Goal: Task Accomplishment & Management: Manage account settings

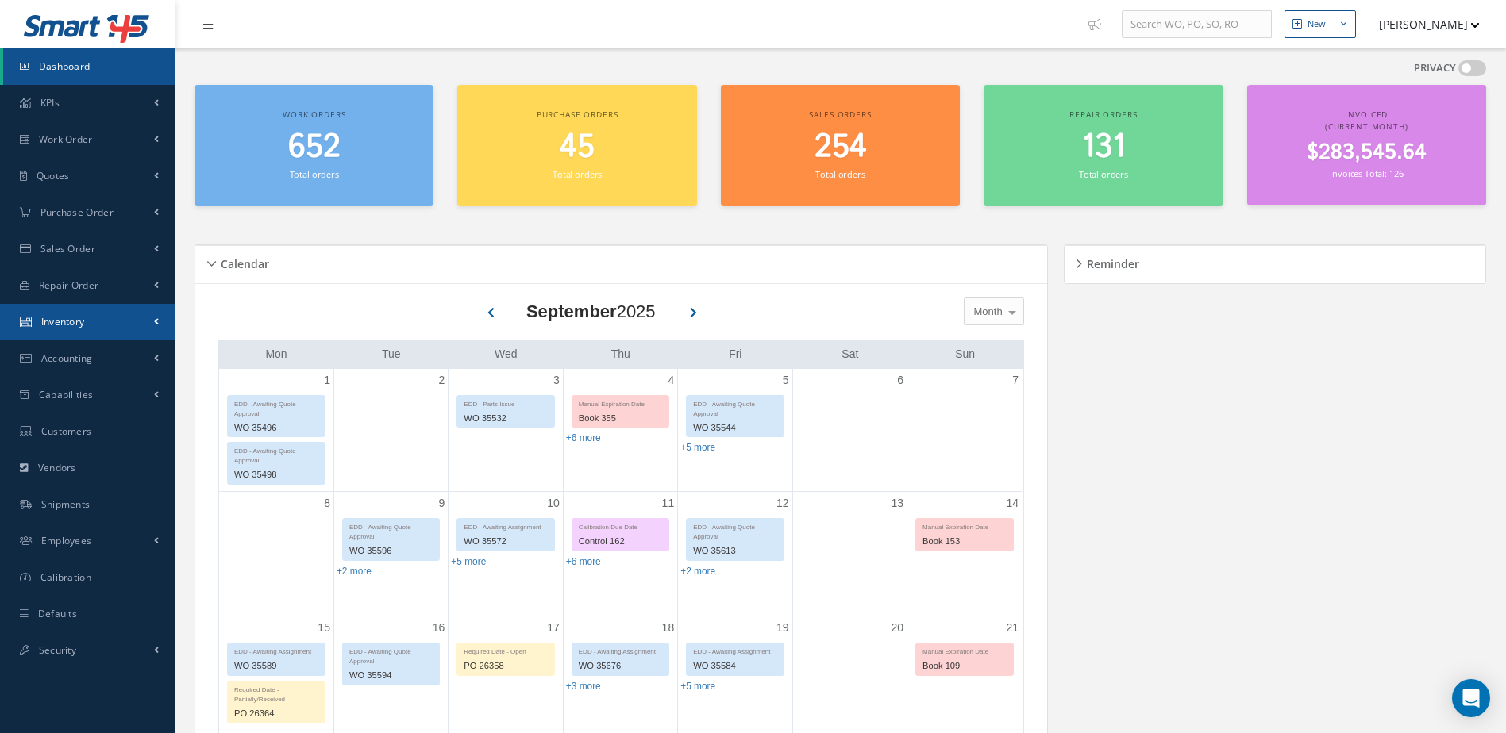
click at [100, 317] on link "Inventory" at bounding box center [87, 322] width 175 height 37
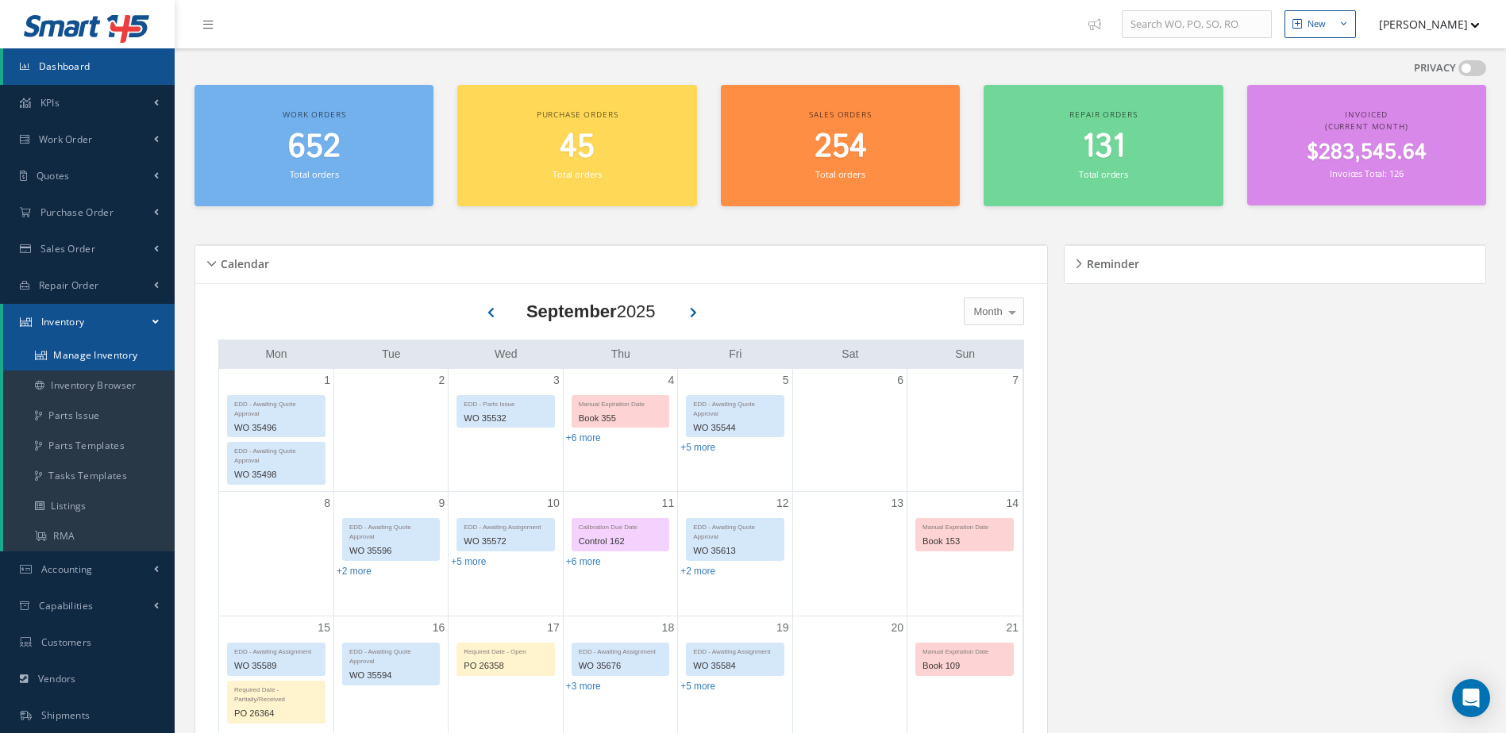
click at [96, 352] on link "Manage Inventory" at bounding box center [88, 356] width 171 height 30
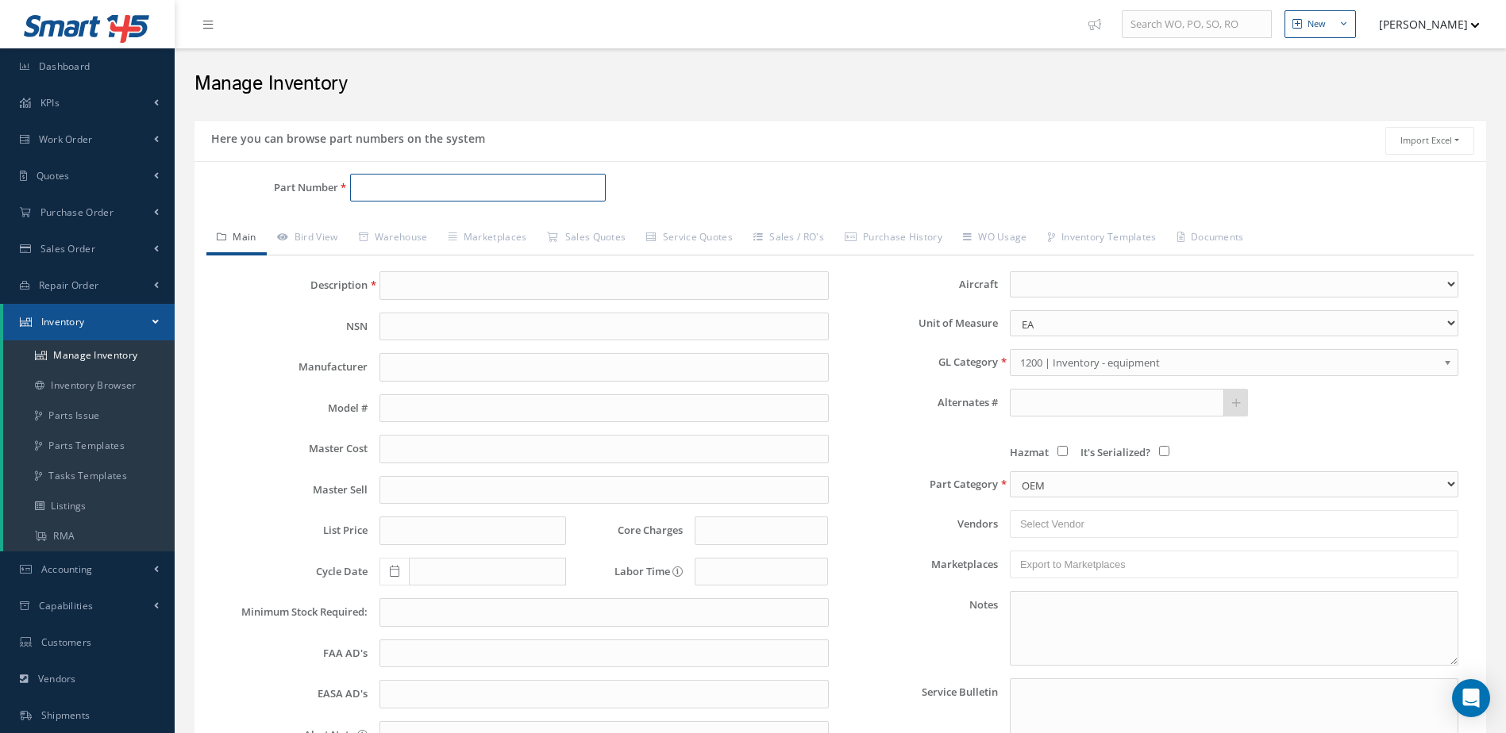
click at [463, 184] on input "Part Number" at bounding box center [478, 188] width 256 height 29
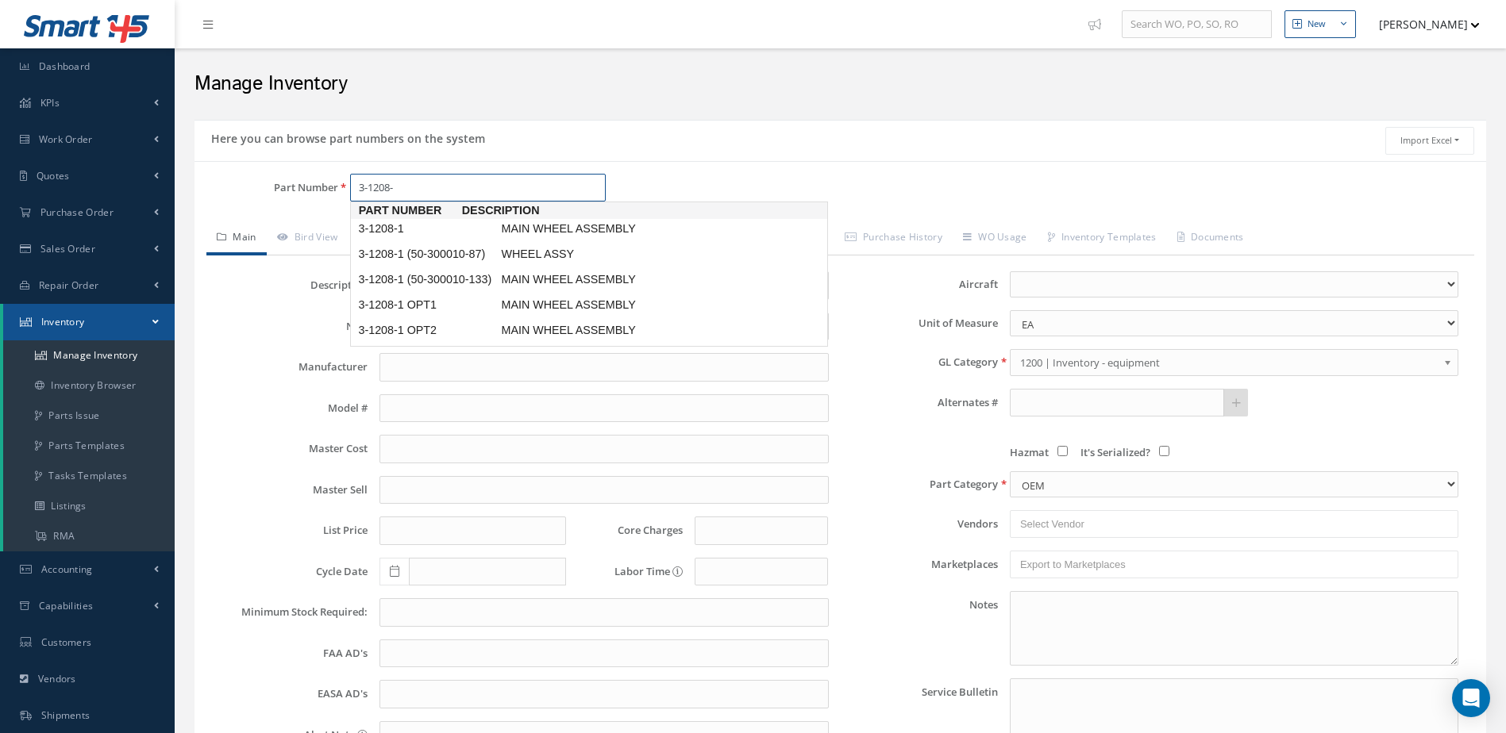
type input "3-1208-1"
click at [518, 225] on span "MAIN WHEEL ASSEMBLY" at bounding box center [617, 229] width 238 height 17
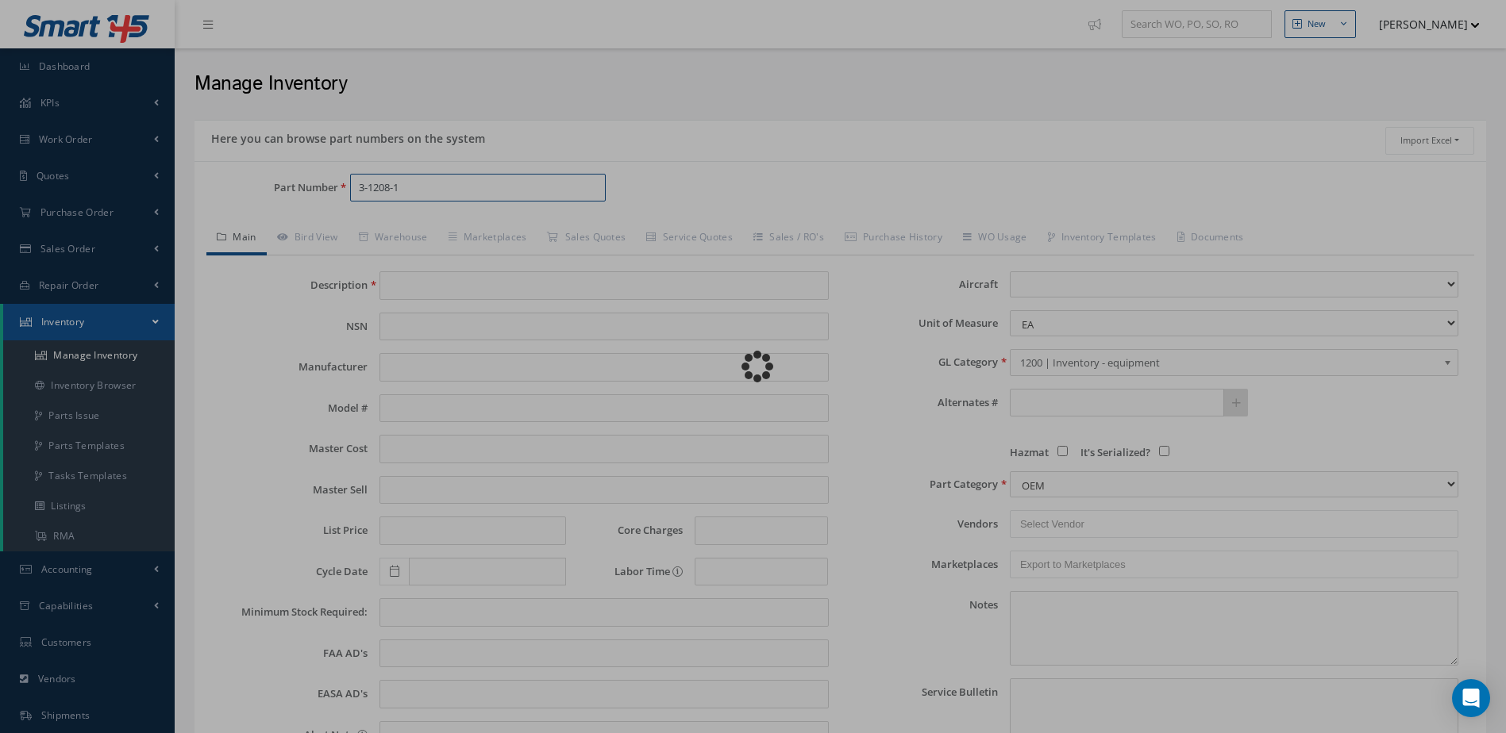
type input "MAIN WHEEL ASSEMBLY"
type input "[PERSON_NAME]"
type input "BEECH C90"
type input "22436.29"
type input "28025.00"
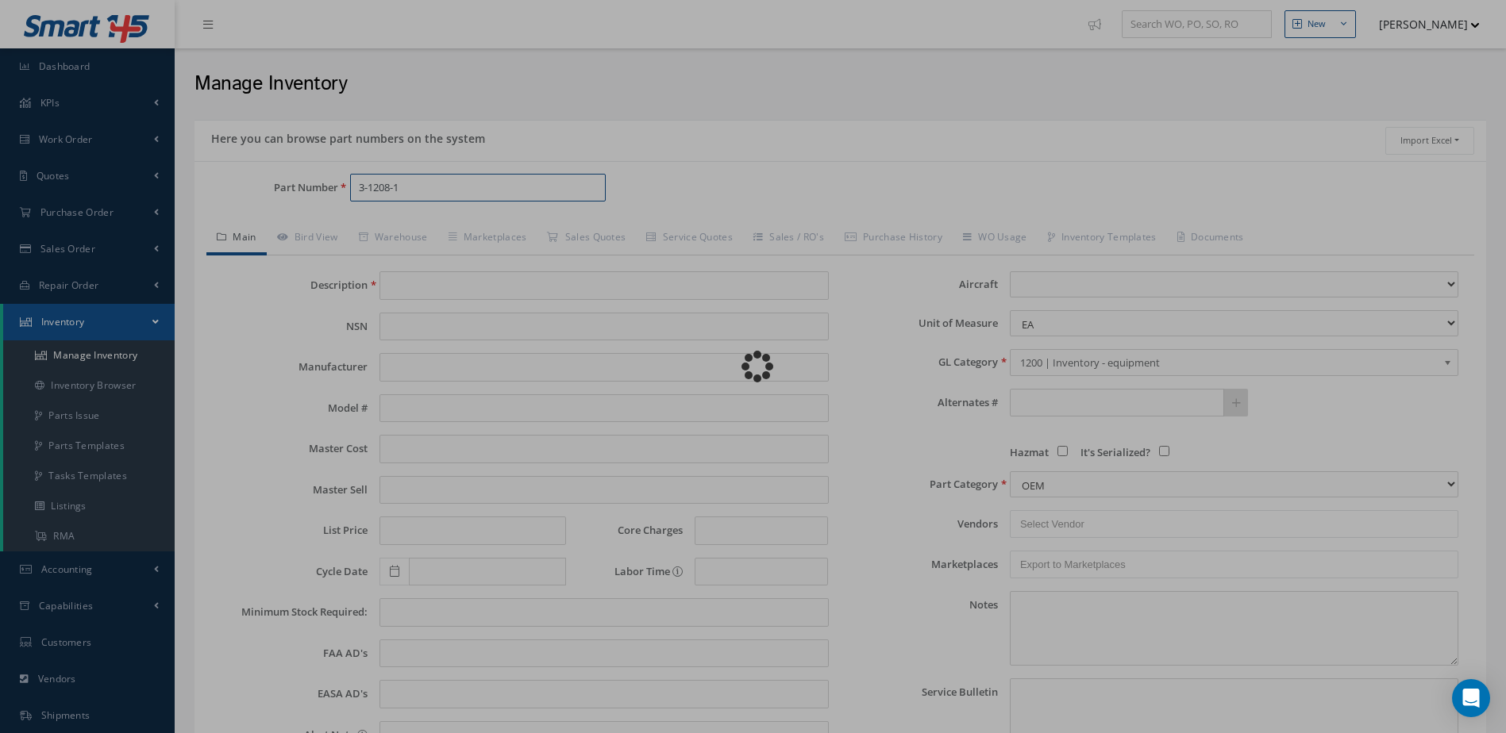
type input "0.00"
select select "34"
type textarea "7/2024 COST $22,436.29 NEW 230 DAYS LEAD TIME -- [PERSON_NAME] [DATE] 09:38AM"
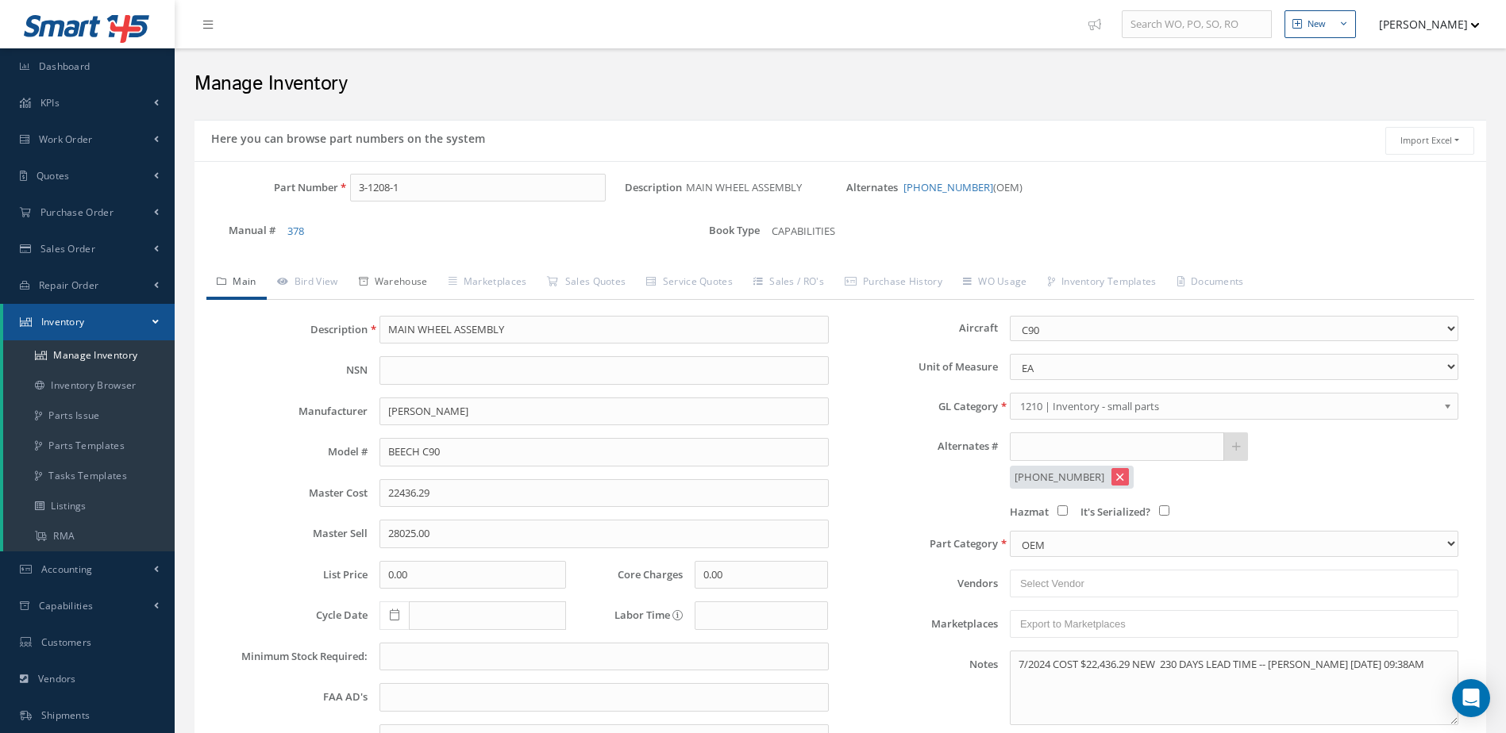
click at [406, 283] on link "Warehouse" at bounding box center [393, 283] width 90 height 33
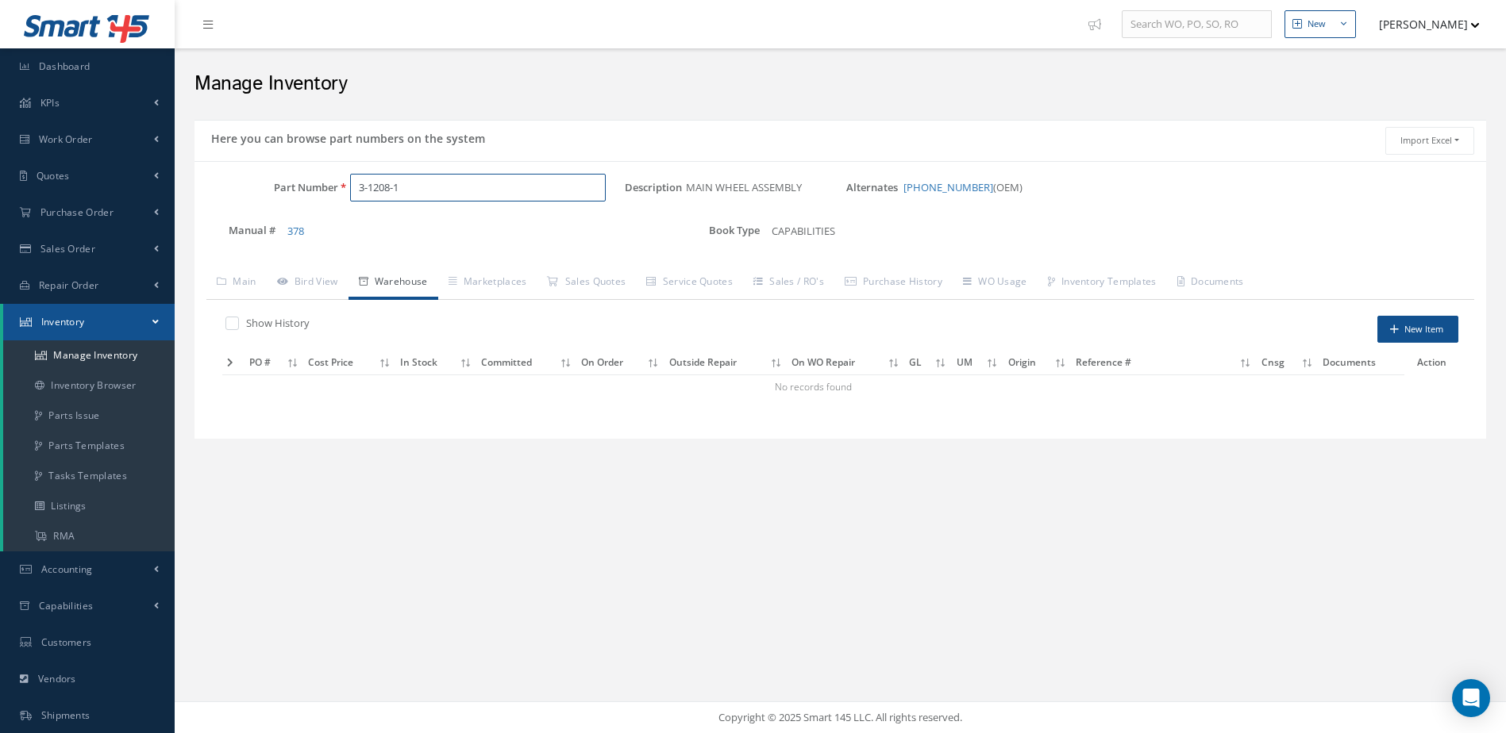
drag, startPoint x: 452, startPoint y: 182, endPoint x: 344, endPoint y: 210, distance: 110.9
click at [344, 210] on div "Part Number 3-1208-1" at bounding box center [409, 194] width 430 height 41
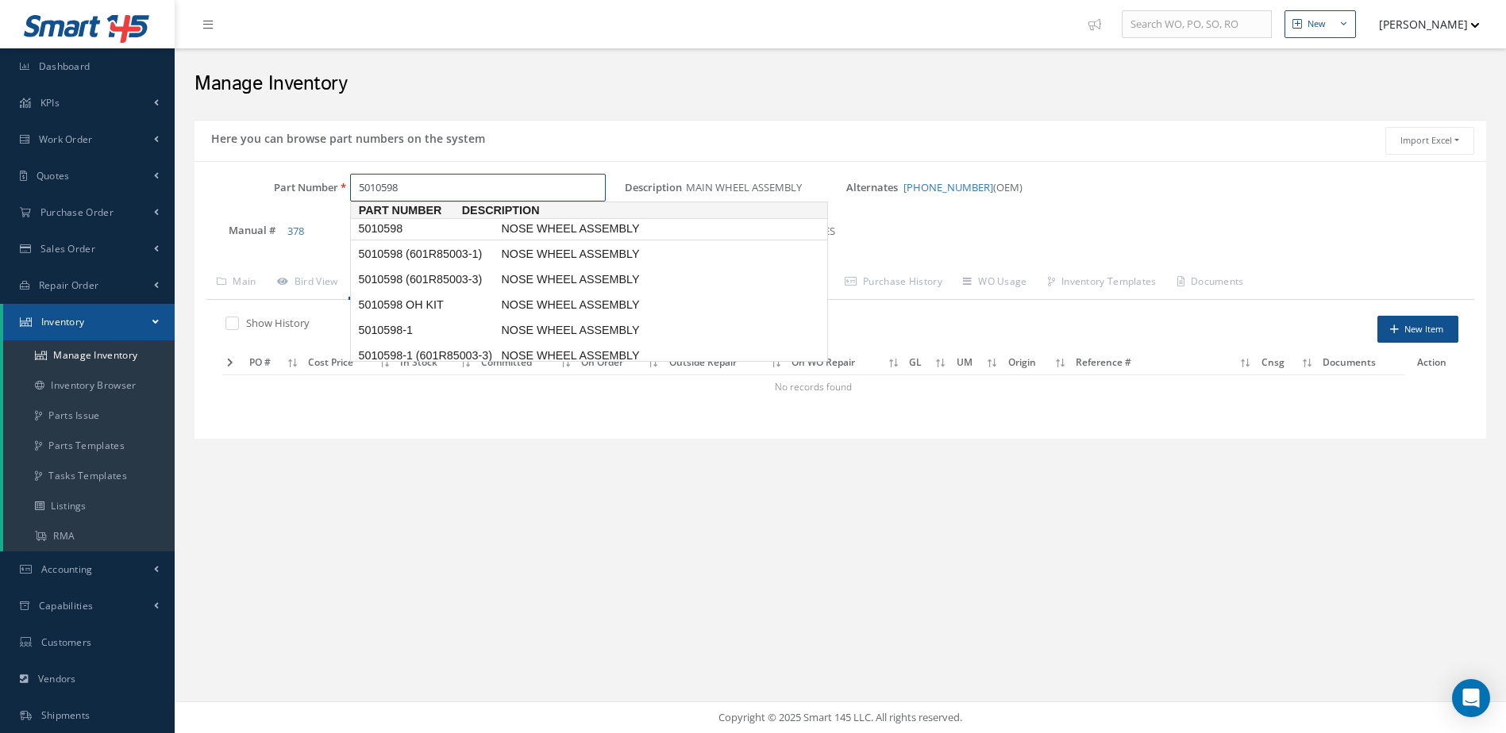
click at [555, 221] on span "NOSE WHEEL ASSEMBLY" at bounding box center [617, 229] width 238 height 17
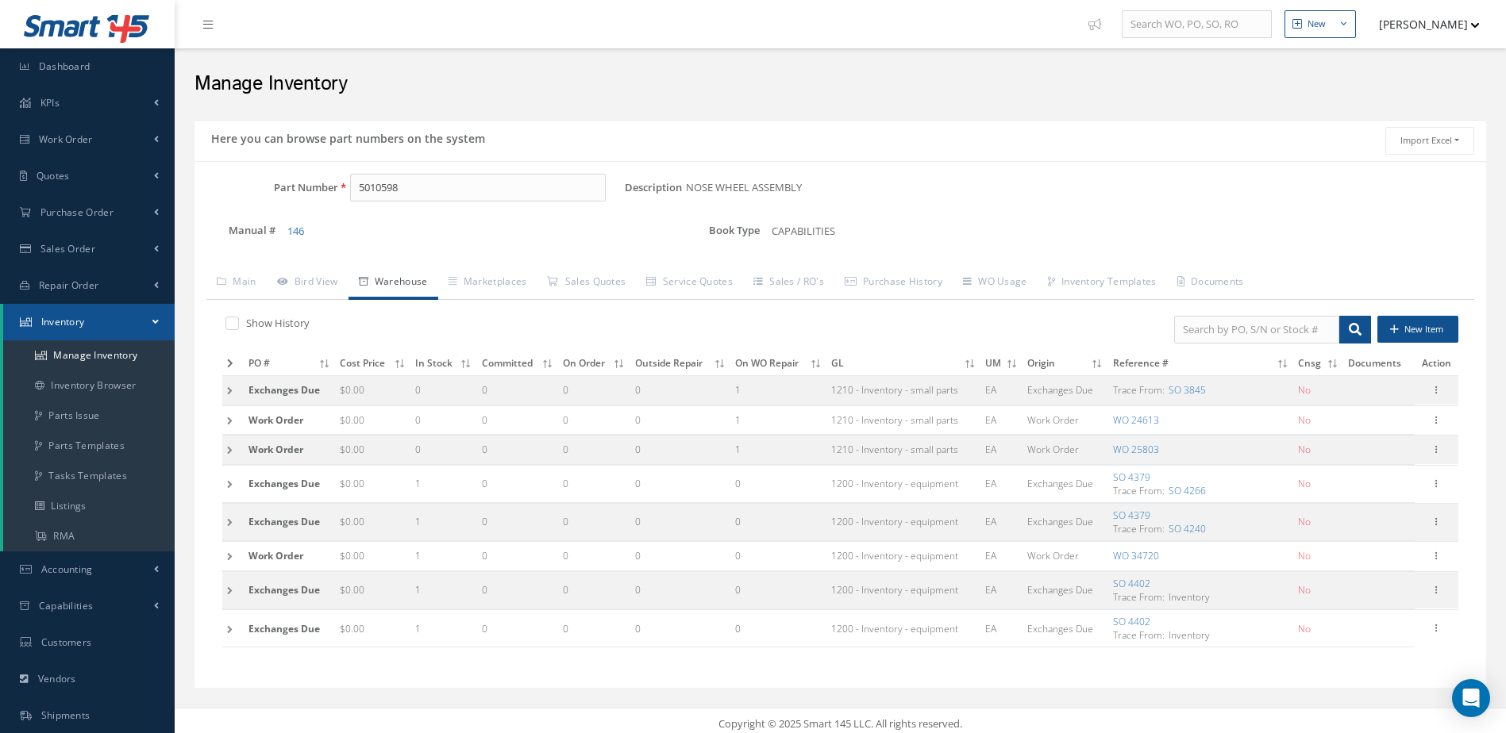
click at [230, 360] on icon at bounding box center [230, 364] width 6 height 10
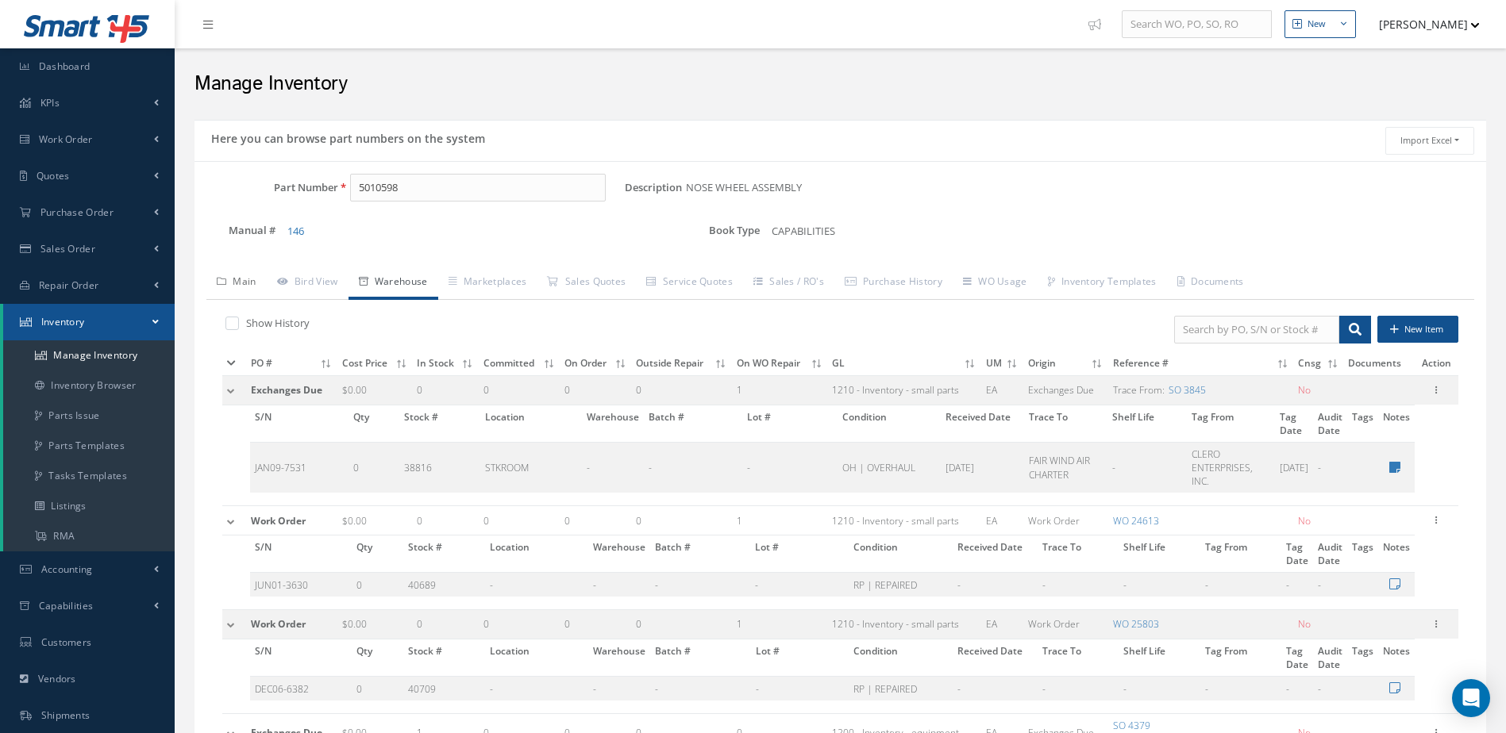
click at [241, 281] on link "Main" at bounding box center [236, 283] width 60 height 33
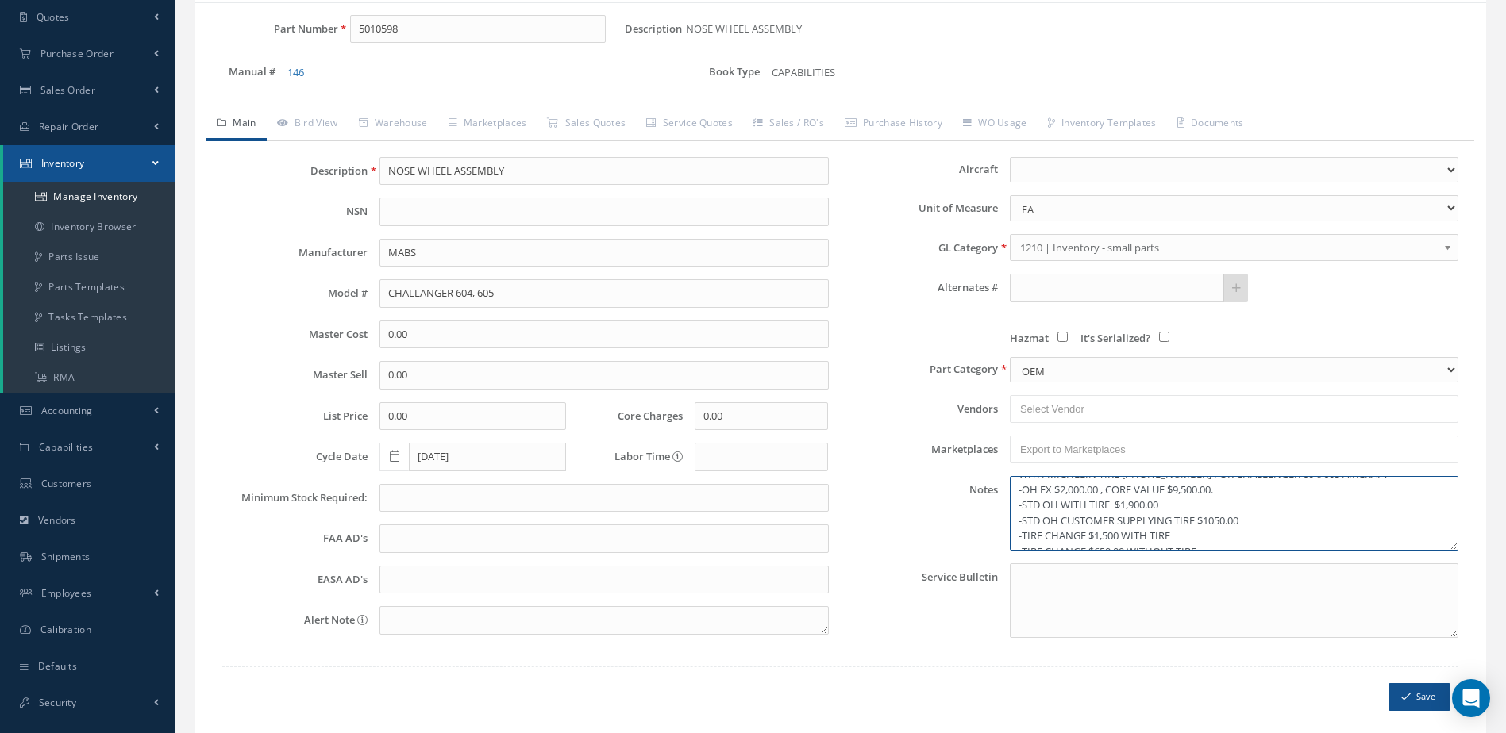
scroll to position [32, 0]
drag, startPoint x: 451, startPoint y: 32, endPoint x: 283, endPoint y: 66, distance: 170.9
click at [283, 66] on div "Part Number 5010598 Description NOSE WHEEL ASSEMBLY Alternates Manual # 146 Boo…" at bounding box center [839, 57] width 1291 height 85
type input "23079-005"
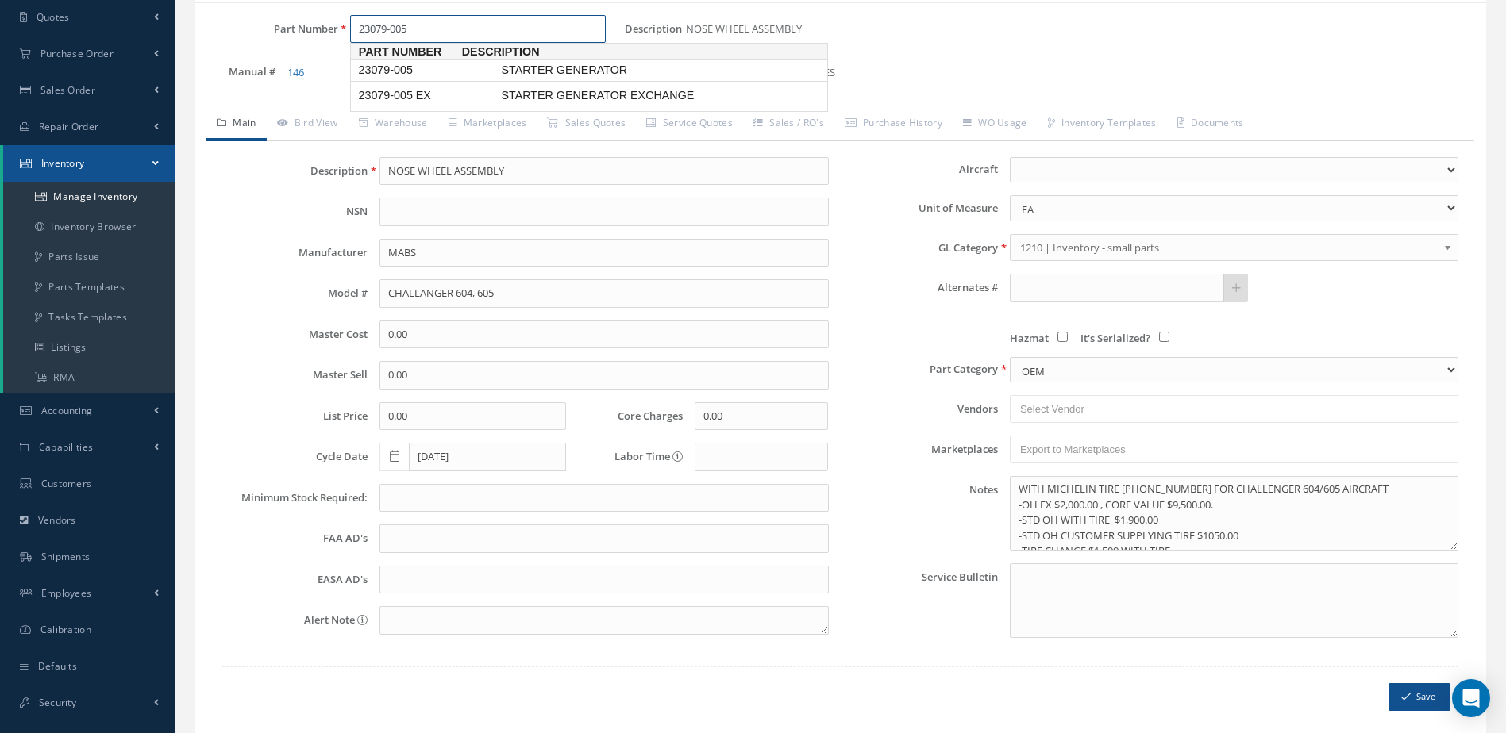
click at [516, 69] on span "STARTER GENERATOR" at bounding box center [617, 70] width 238 height 17
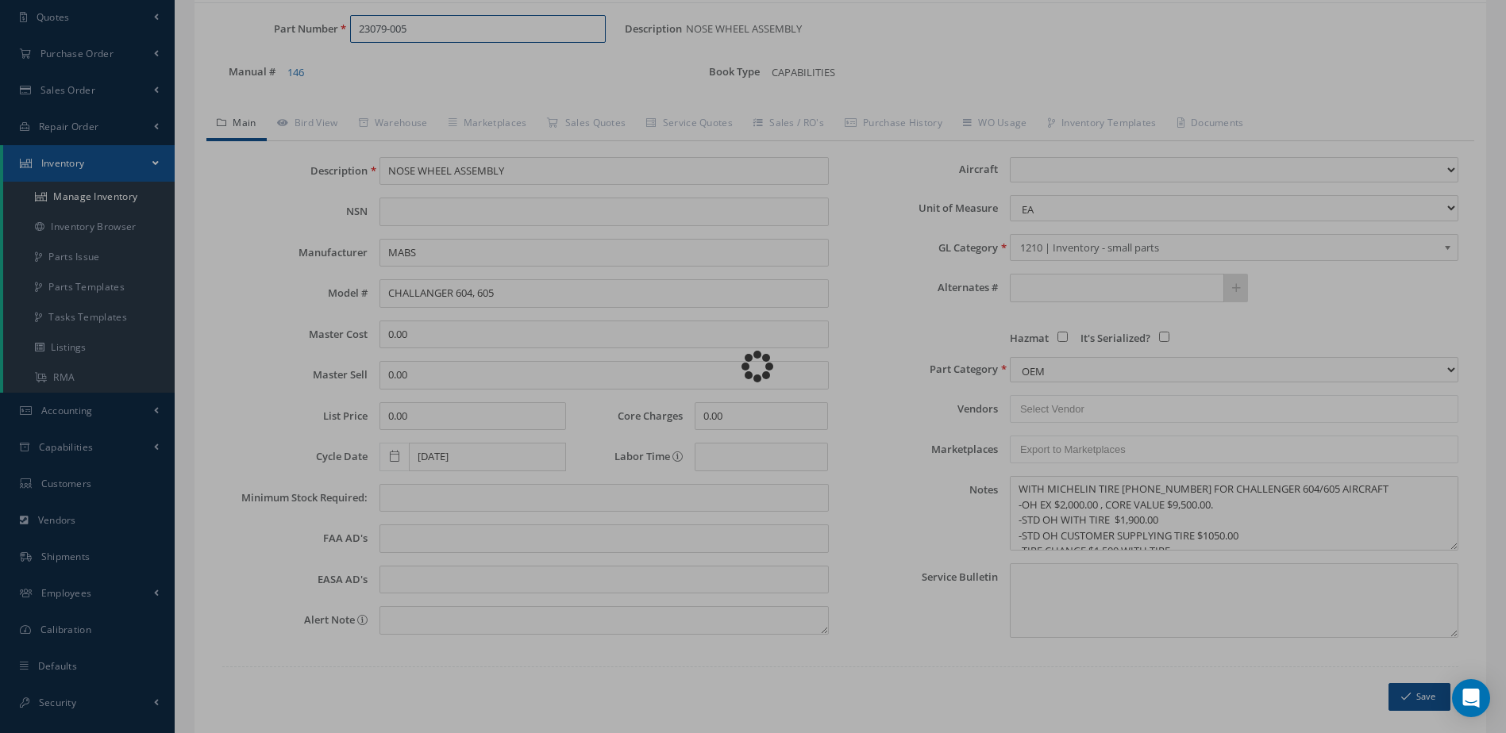
type input "STARTER GENERATOR"
type input "[PERSON_NAME]"
type input "5500.00"
type input "9800.00"
select select "40"
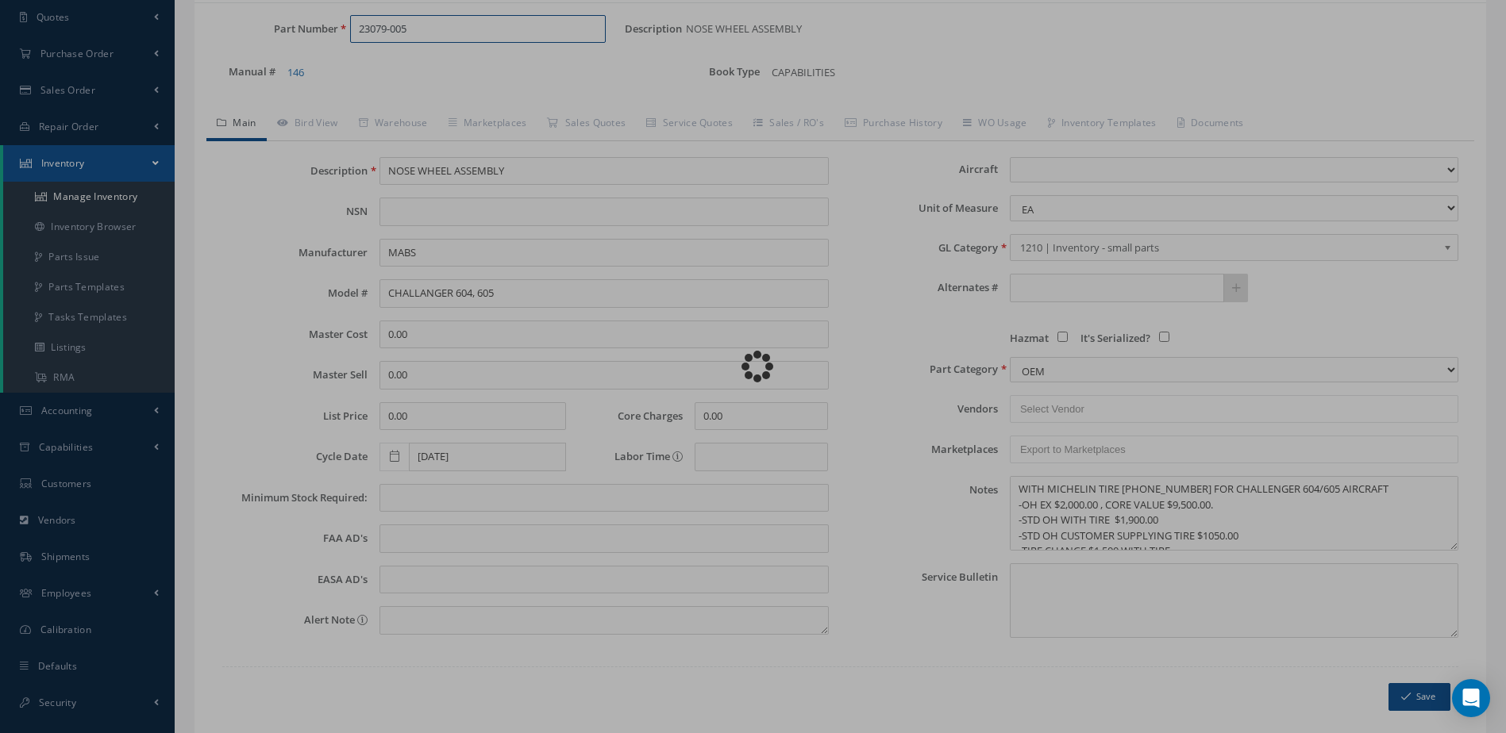
type textarea "[DATE]: STD OH $1,650.00 STD OH / OH EX $1,750.00 CORE VALUE $8,200. - -- JULIA…"
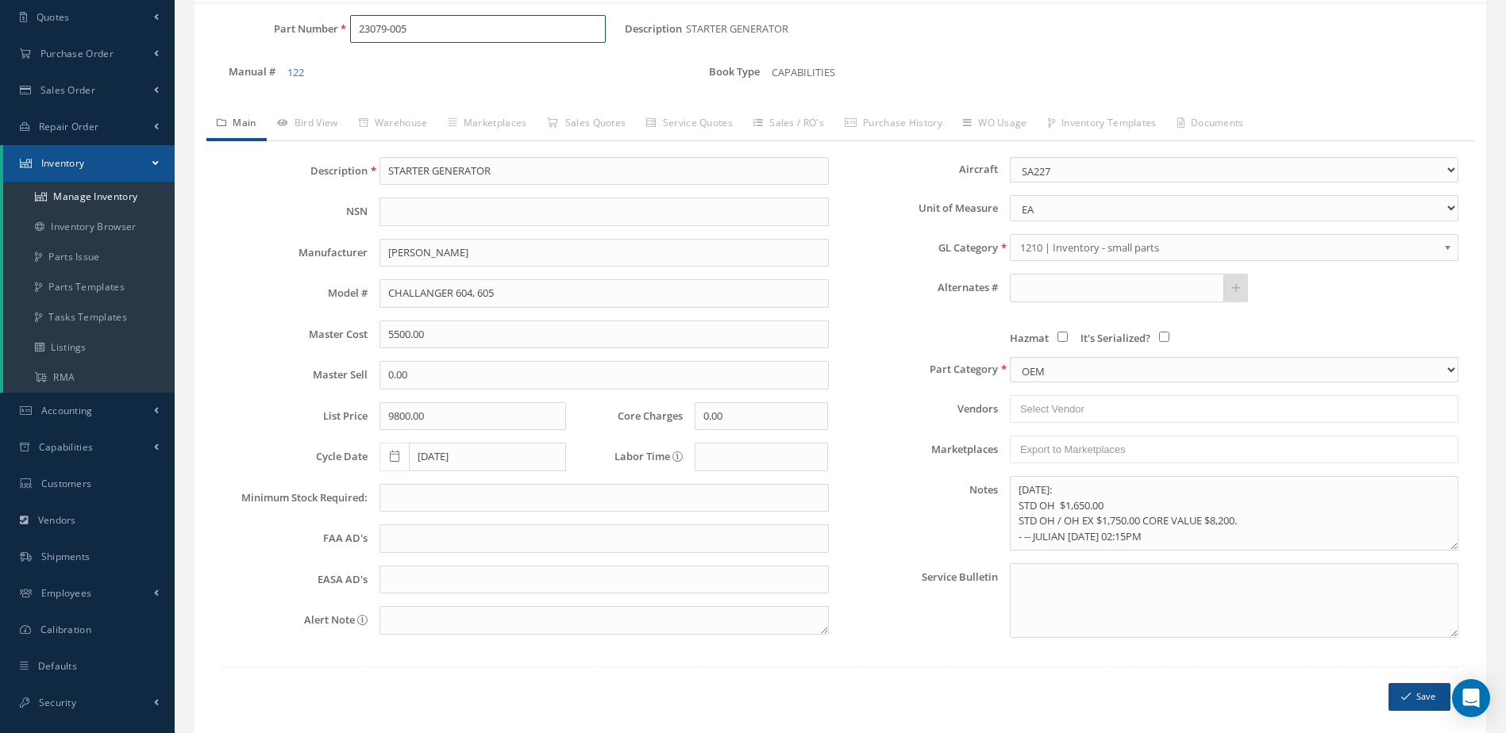
scroll to position [0, 0]
type input "23079-005"
click at [421, 117] on link "Warehouse" at bounding box center [393, 124] width 90 height 33
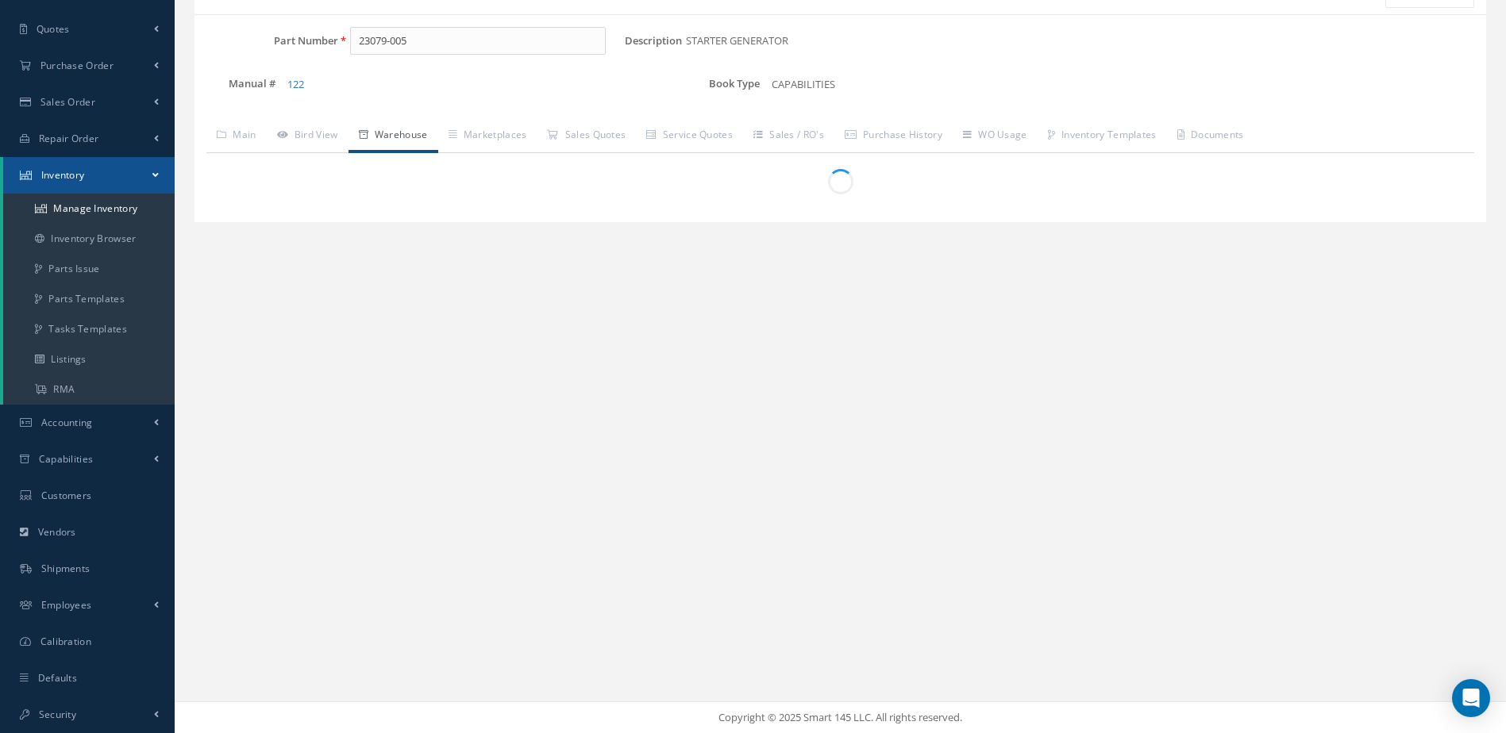
scroll to position [159, 0]
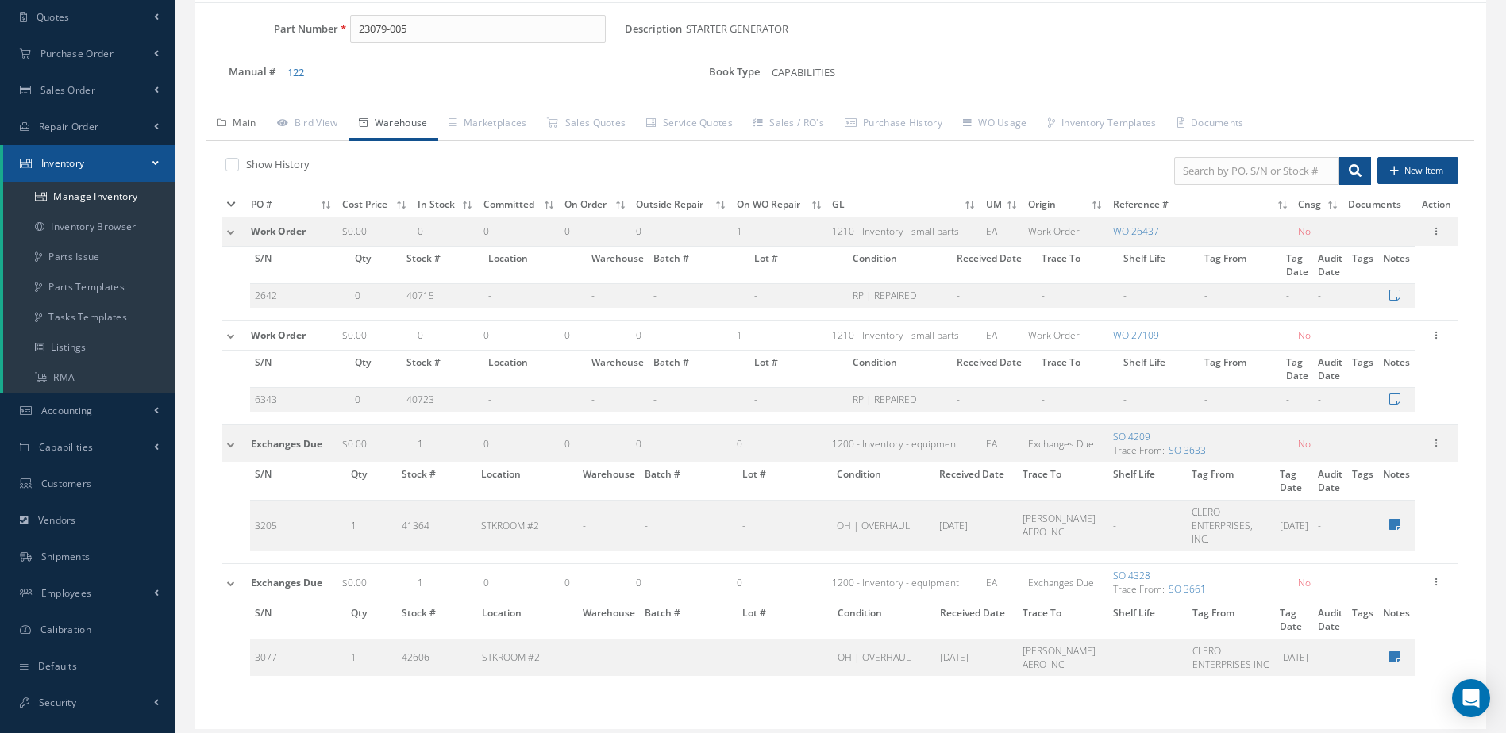
click at [243, 121] on link "Main" at bounding box center [236, 124] width 60 height 33
